Goal: Information Seeking & Learning: Understand process/instructions

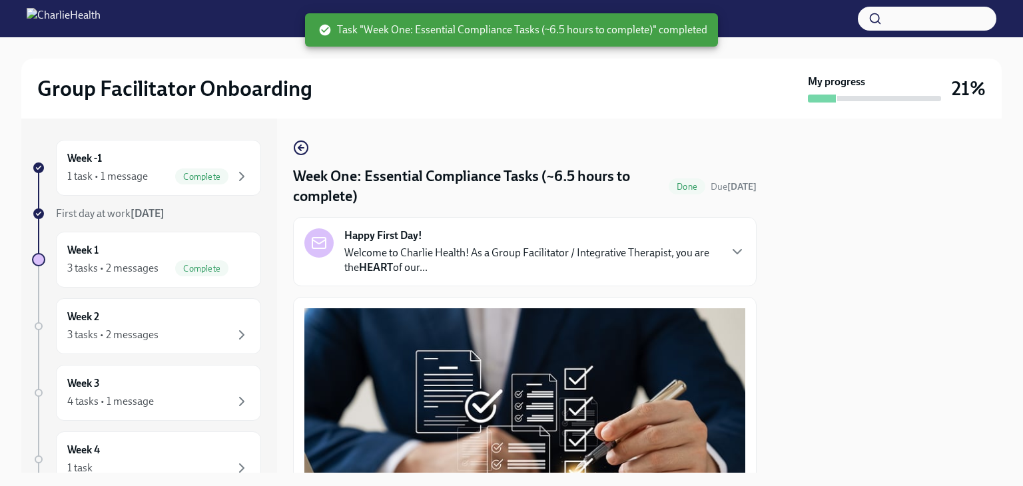
scroll to position [3148, 0]
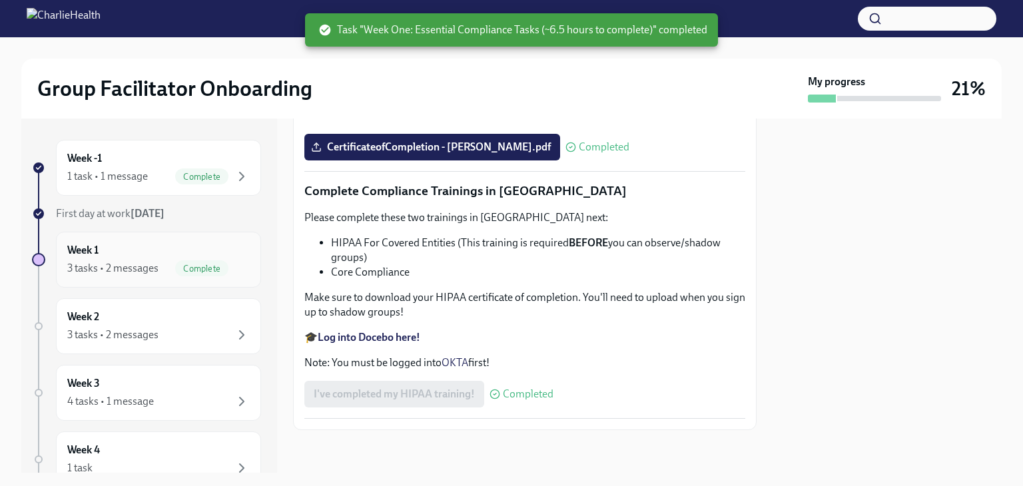
click at [129, 251] on div "Week 1 3 tasks • 2 messages Complete" at bounding box center [158, 259] width 182 height 33
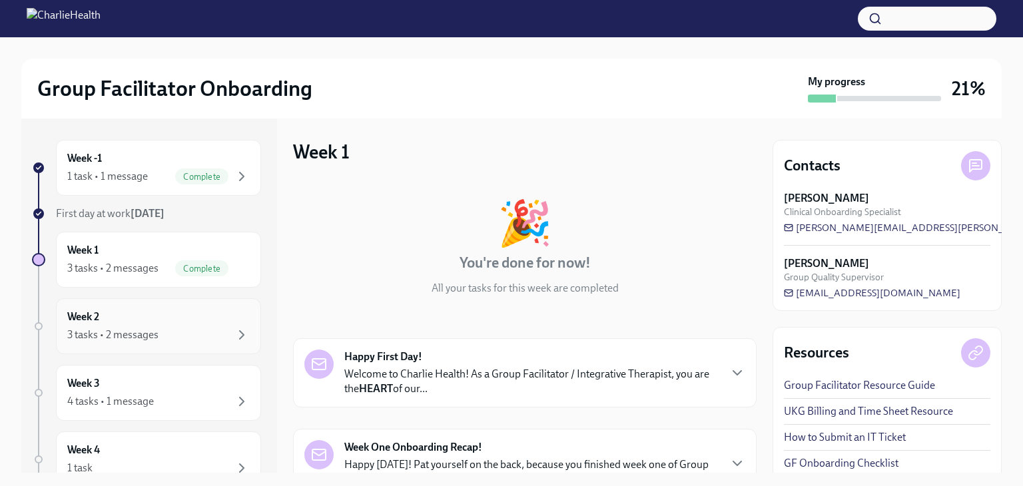
click at [131, 338] on div "3 tasks • 2 messages" at bounding box center [112, 335] width 91 height 15
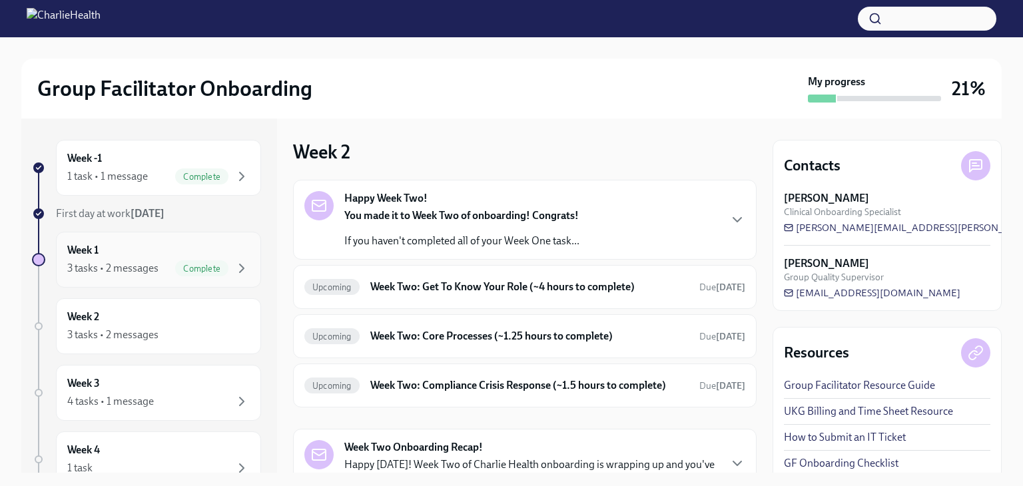
click at [152, 253] on div "Week 1 3 tasks • 2 messages Complete" at bounding box center [158, 259] width 182 height 33
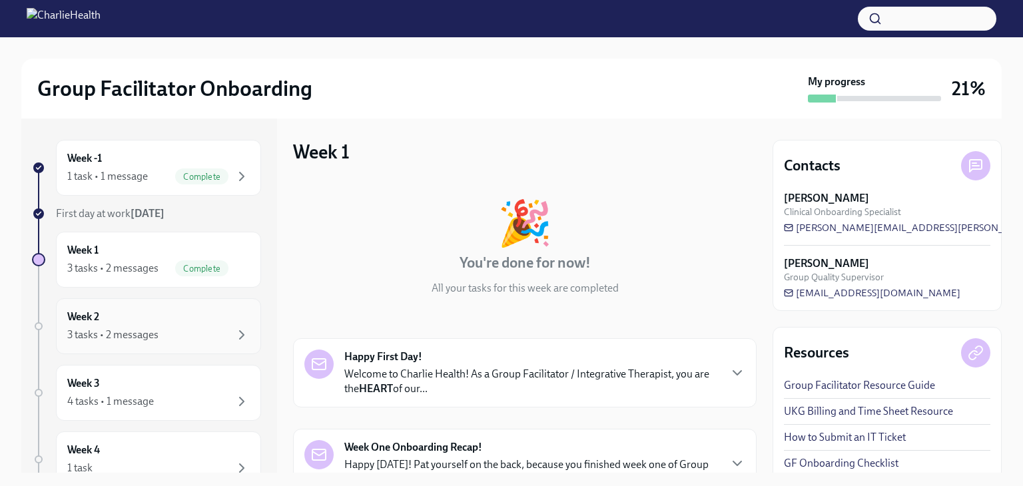
click at [173, 310] on div "Week 2 3 tasks • 2 messages" at bounding box center [158, 326] width 182 height 33
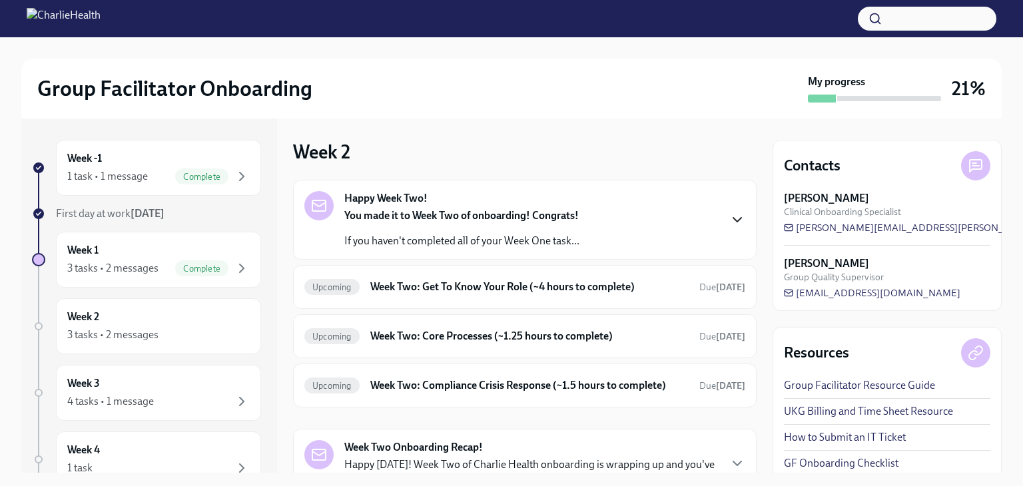
click at [732, 218] on icon "button" at bounding box center [737, 220] width 16 height 16
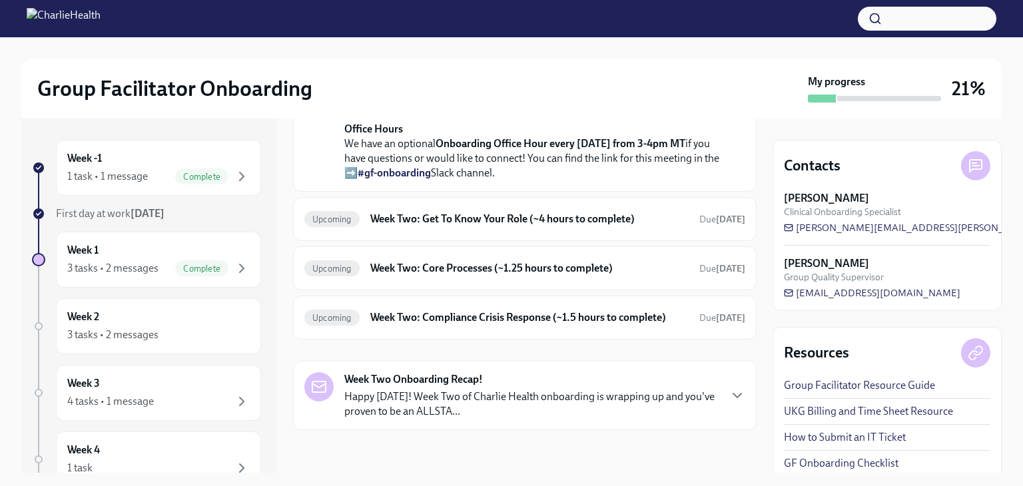
scroll to position [503, 0]
click at [658, 269] on h6 "Week Two: Core Processes (~1.25 hours to complete)" at bounding box center [529, 268] width 318 height 15
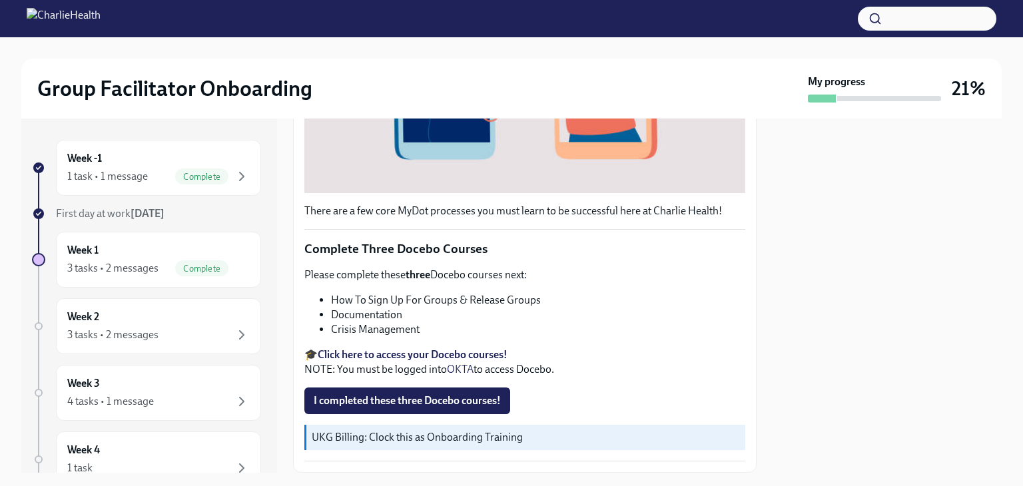
scroll to position [455, 0]
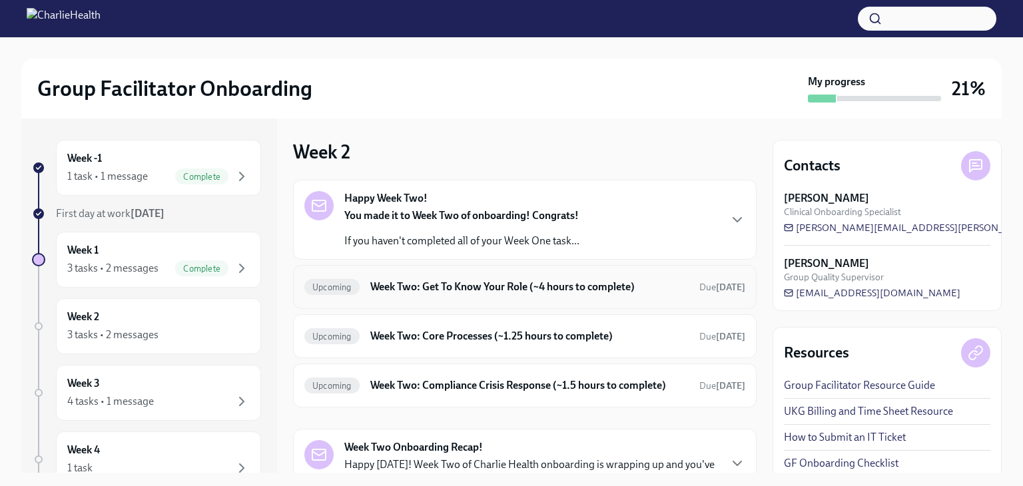
click at [604, 286] on h6 "Week Two: Get To Know Your Role (~4 hours to complete)" at bounding box center [529, 287] width 318 height 15
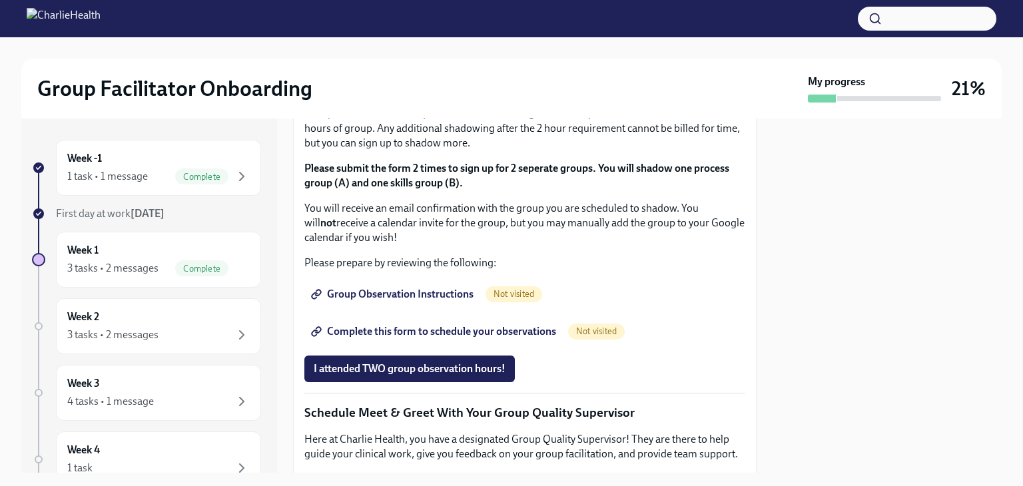
scroll to position [748, 0]
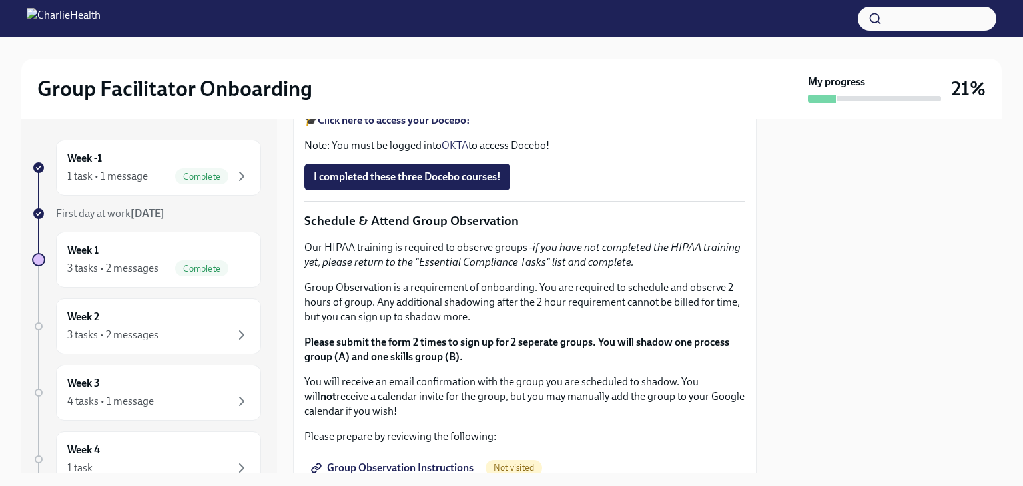
scroll to position [603, 0]
